Goal: Task Accomplishment & Management: Manage account settings

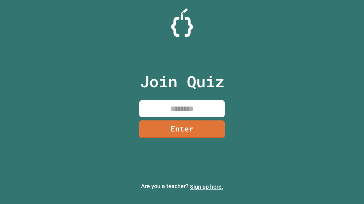
click at [206, 187] on link "Sign up here." at bounding box center [206, 187] width 33 height 7
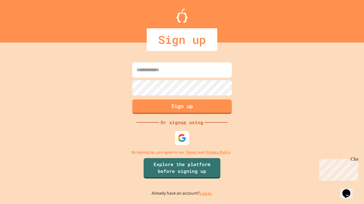
click at [206, 194] on link "Log in." at bounding box center [205, 194] width 13 height 6
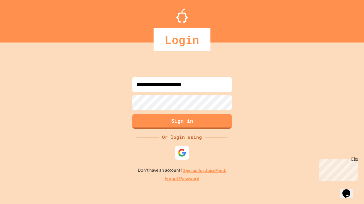
type input "**********"
